Goal: Book appointment/travel/reservation

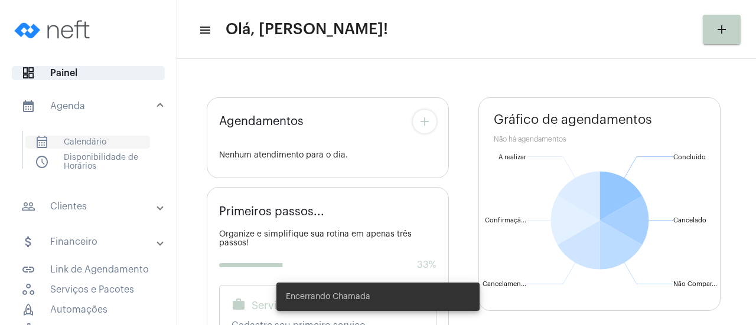
click at [86, 141] on span "calendar_month_outlined Calendário" at bounding box center [87, 142] width 125 height 13
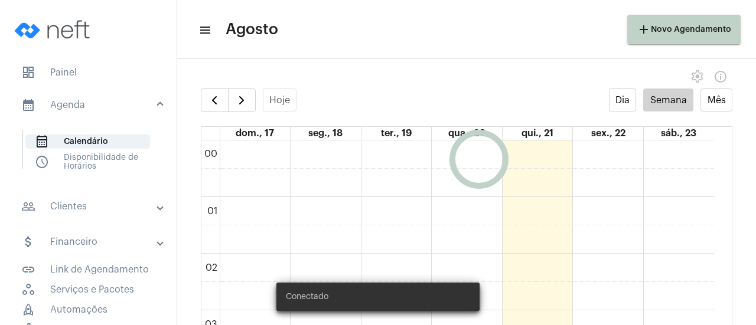
scroll to position [341, 0]
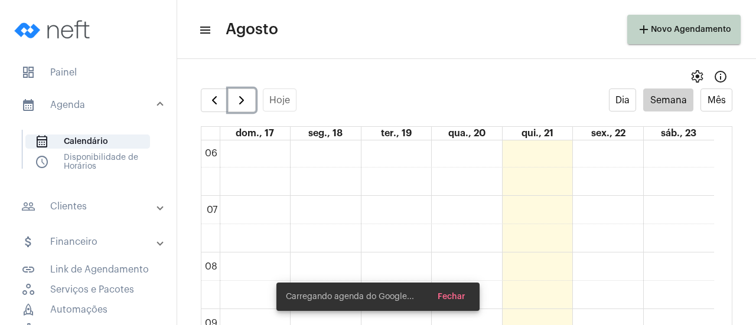
click at [253, 105] on button "button" at bounding box center [242, 101] width 28 height 24
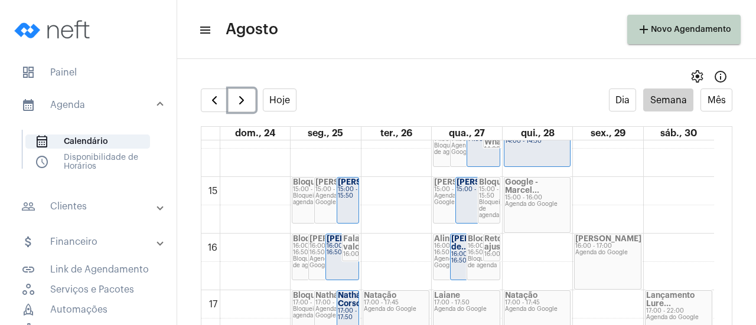
scroll to position [872, 0]
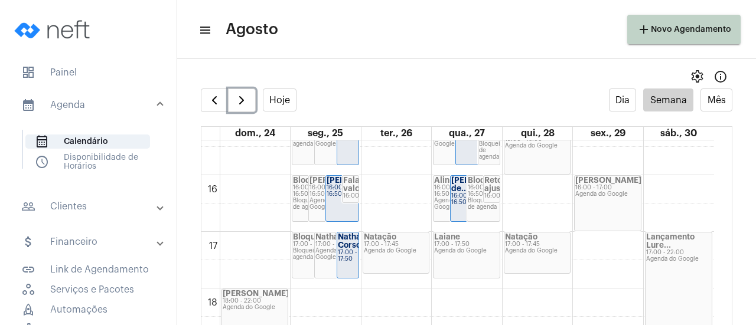
click at [468, 250] on div "Agenda do Google" at bounding box center [466, 251] width 65 height 6
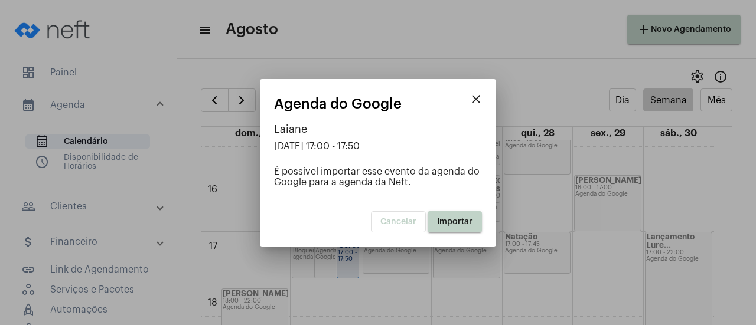
click at [447, 220] on span "Importar" at bounding box center [454, 222] width 35 height 8
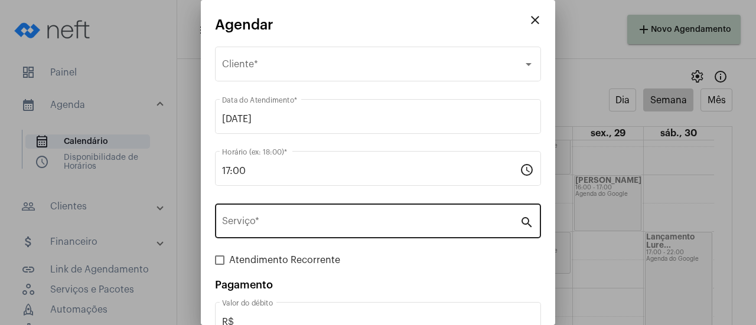
click at [250, 226] on input "Serviço *" at bounding box center [371, 224] width 298 height 11
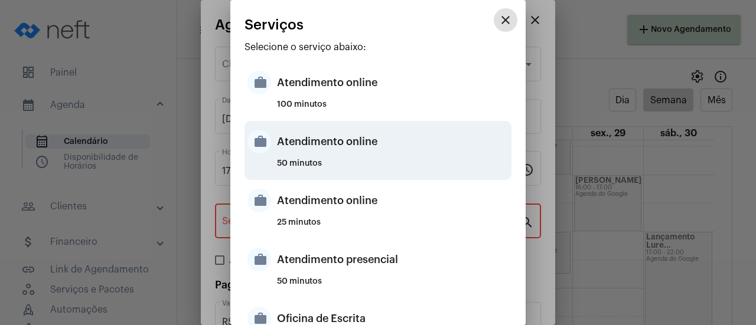
click at [333, 137] on div "Atendimento online" at bounding box center [393, 141] width 232 height 35
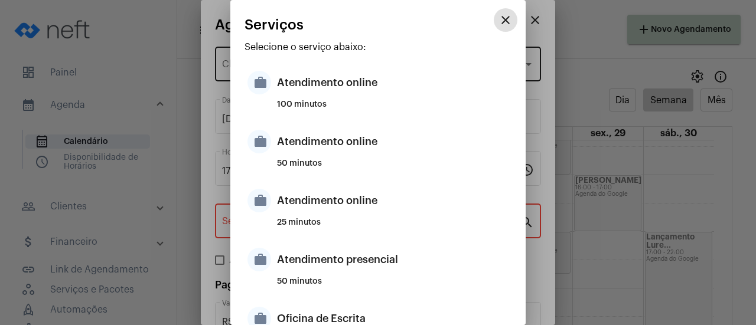
type input "Atendimento online"
type input "R$ 0"
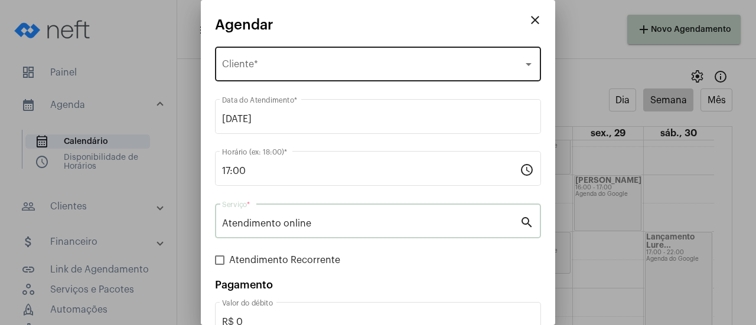
click at [253, 64] on span "Selecione o Cliente" at bounding box center [372, 66] width 301 height 11
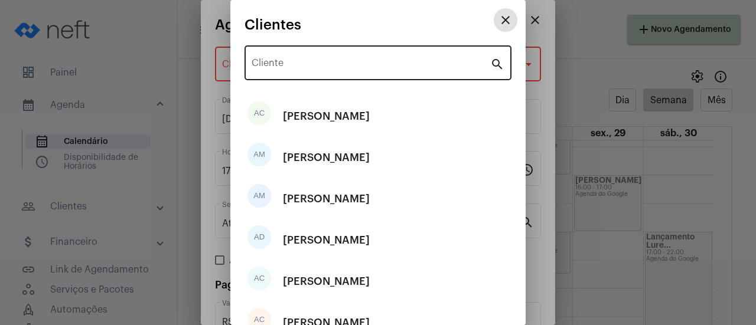
click at [321, 66] on input "Cliente" at bounding box center [371, 65] width 239 height 11
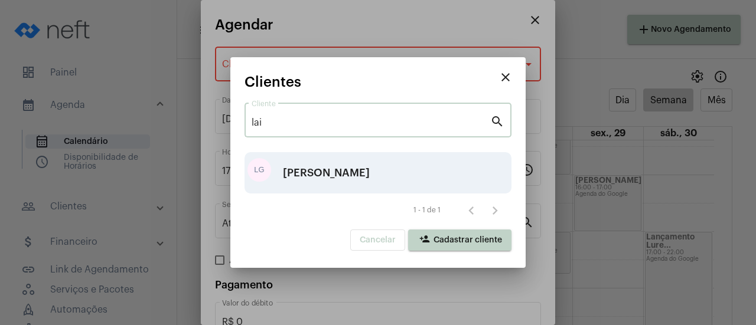
type input "lai"
click at [281, 162] on div "LG [PERSON_NAME]" at bounding box center [378, 172] width 267 height 41
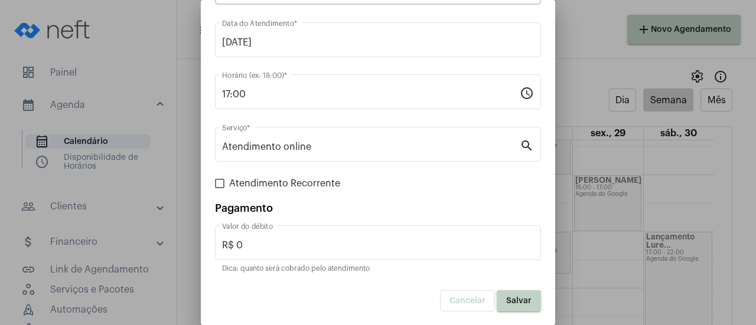
scroll to position [78, 0]
click at [513, 302] on span "Salvar" at bounding box center [518, 301] width 25 height 8
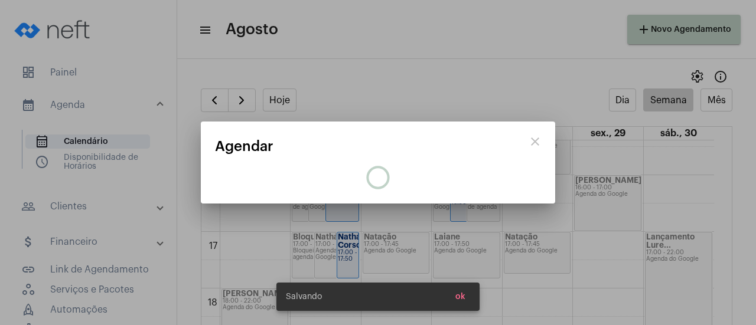
scroll to position [0, 0]
